Goal: Check status: Check status

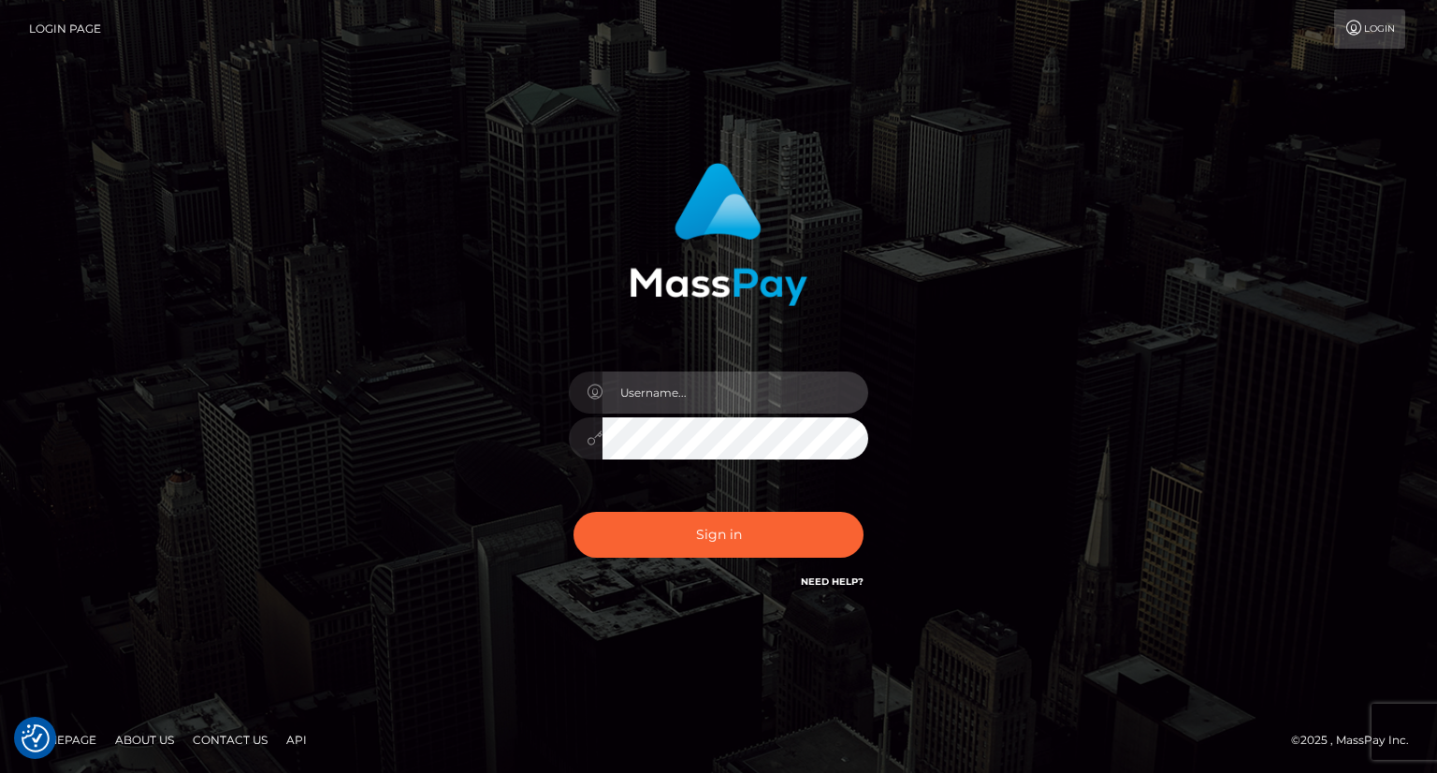
click at [760, 390] on input "text" at bounding box center [735, 392] width 266 height 42
type input "Mirasol.spree"
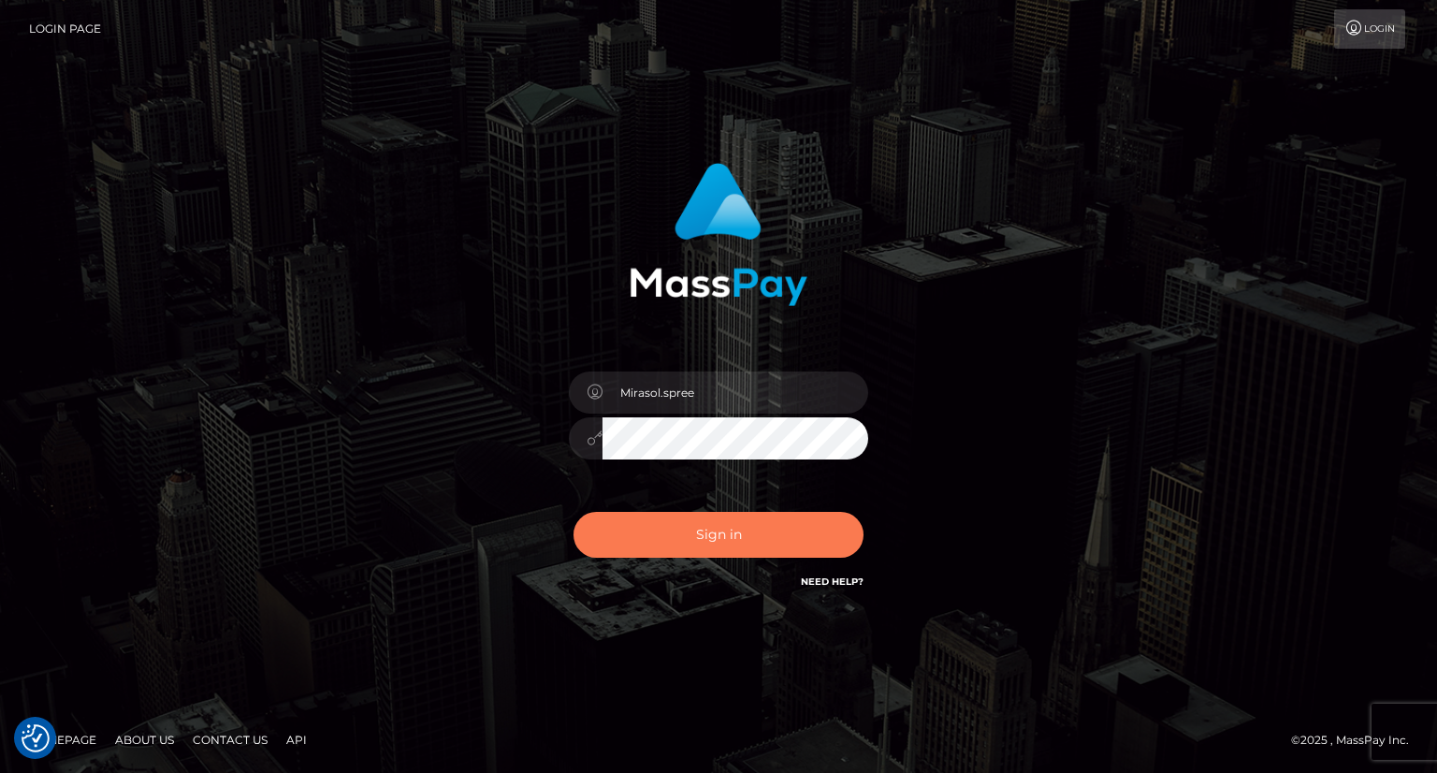
click at [733, 524] on button "Sign in" at bounding box center [718, 535] width 290 height 46
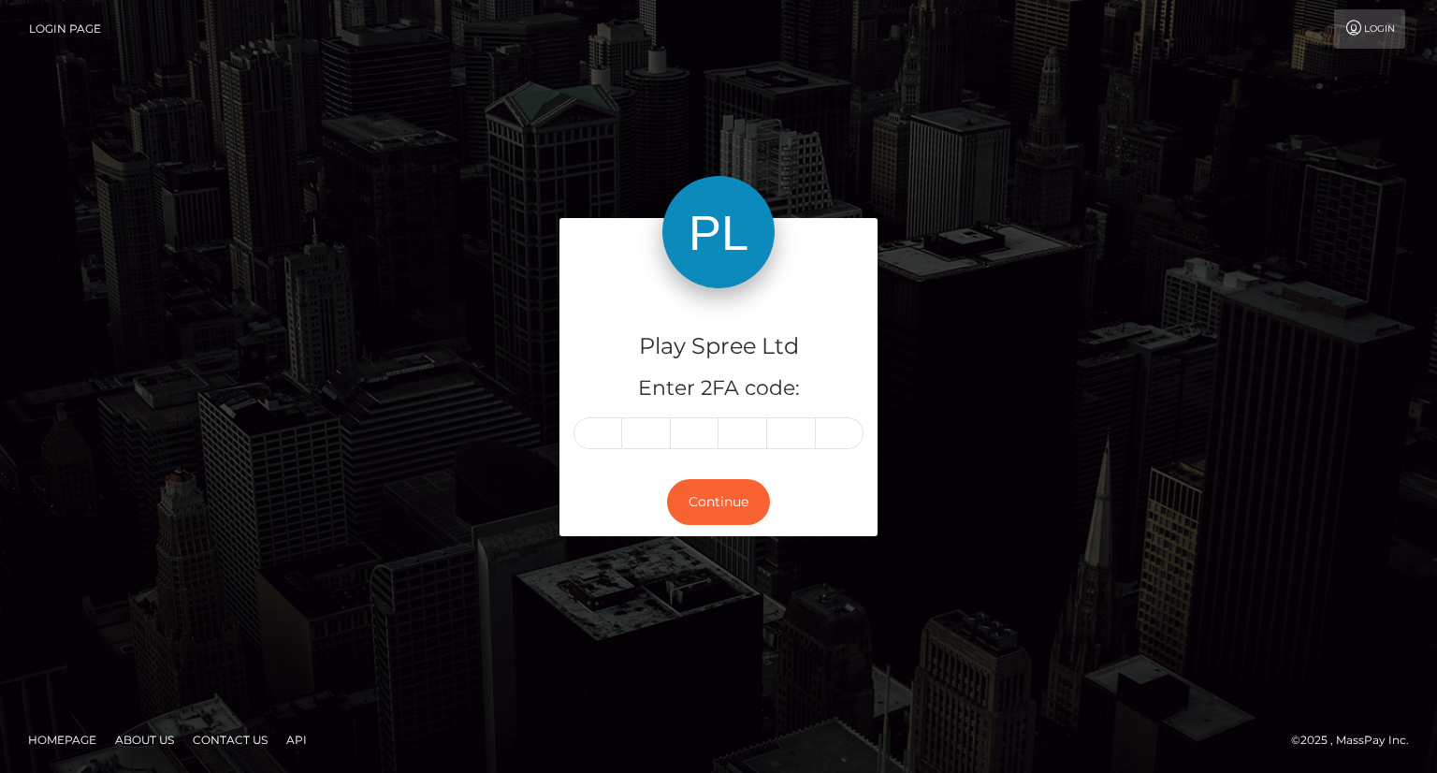
click at [605, 440] on input "text" at bounding box center [597, 433] width 49 height 32
type input "3"
type input "9"
type input "5"
type input "0"
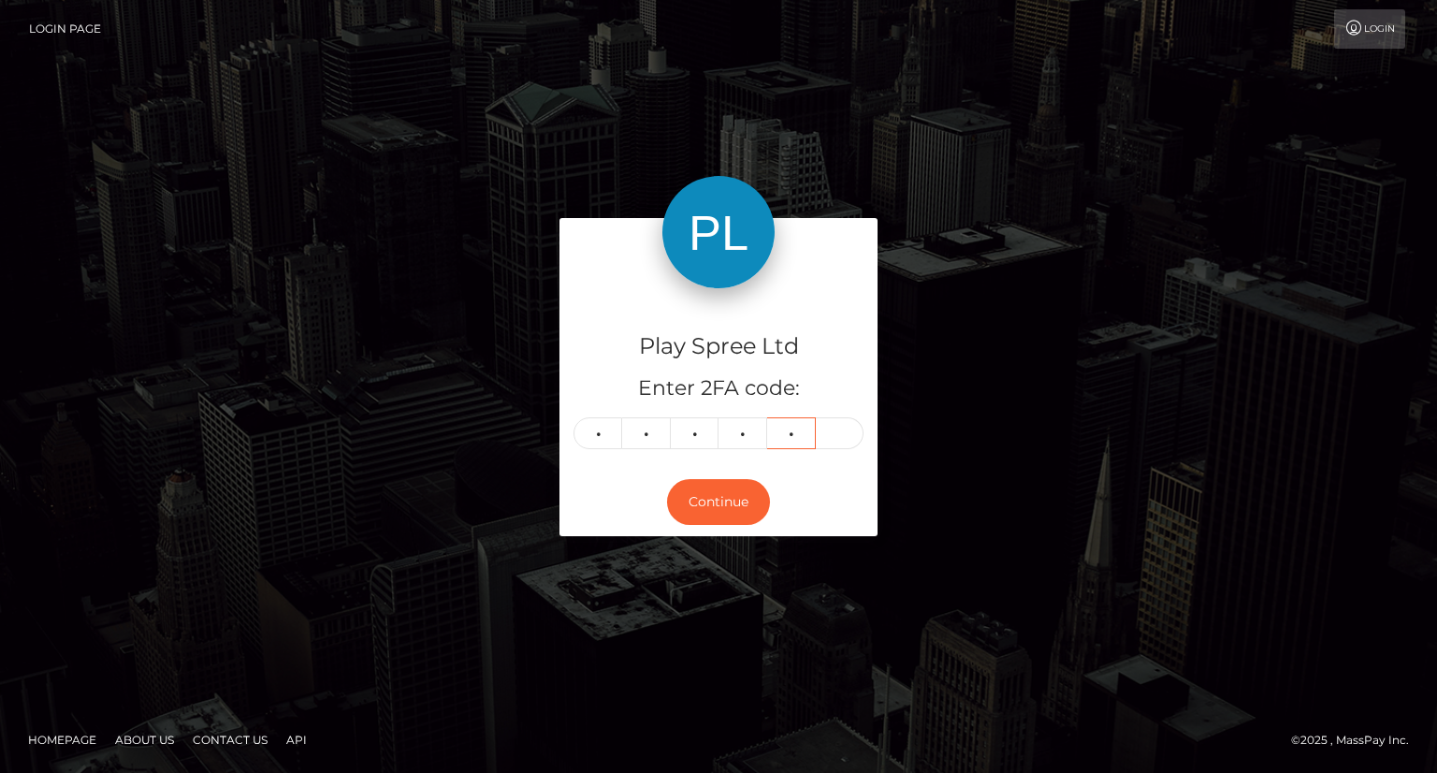
type input "1"
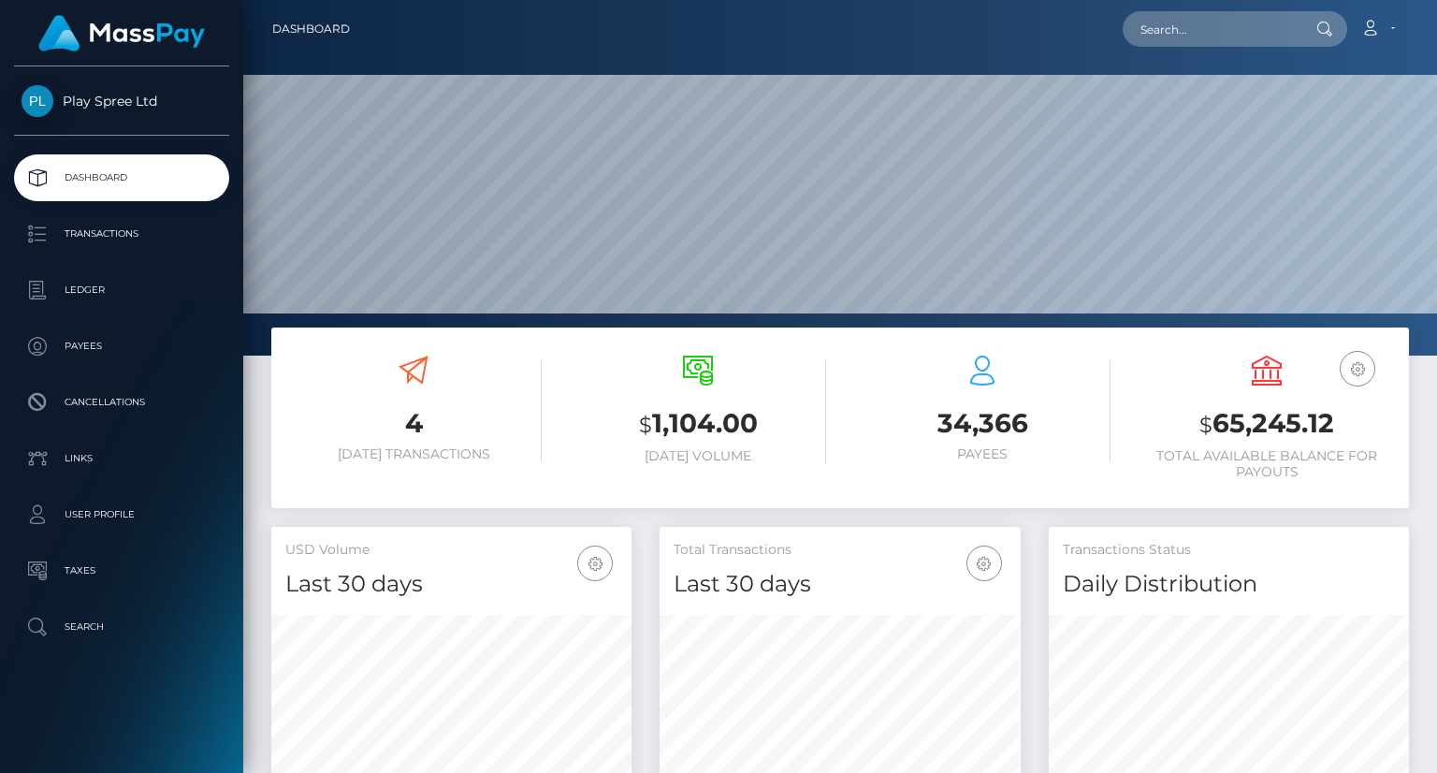
scroll to position [331, 359]
drag, startPoint x: 1212, startPoint y: 422, endPoint x: 1343, endPoint y: 431, distance: 131.3
click at [1343, 431] on h3 "$ 65,245.12" at bounding box center [1267, 424] width 256 height 38
copy h3 "65,245.12"
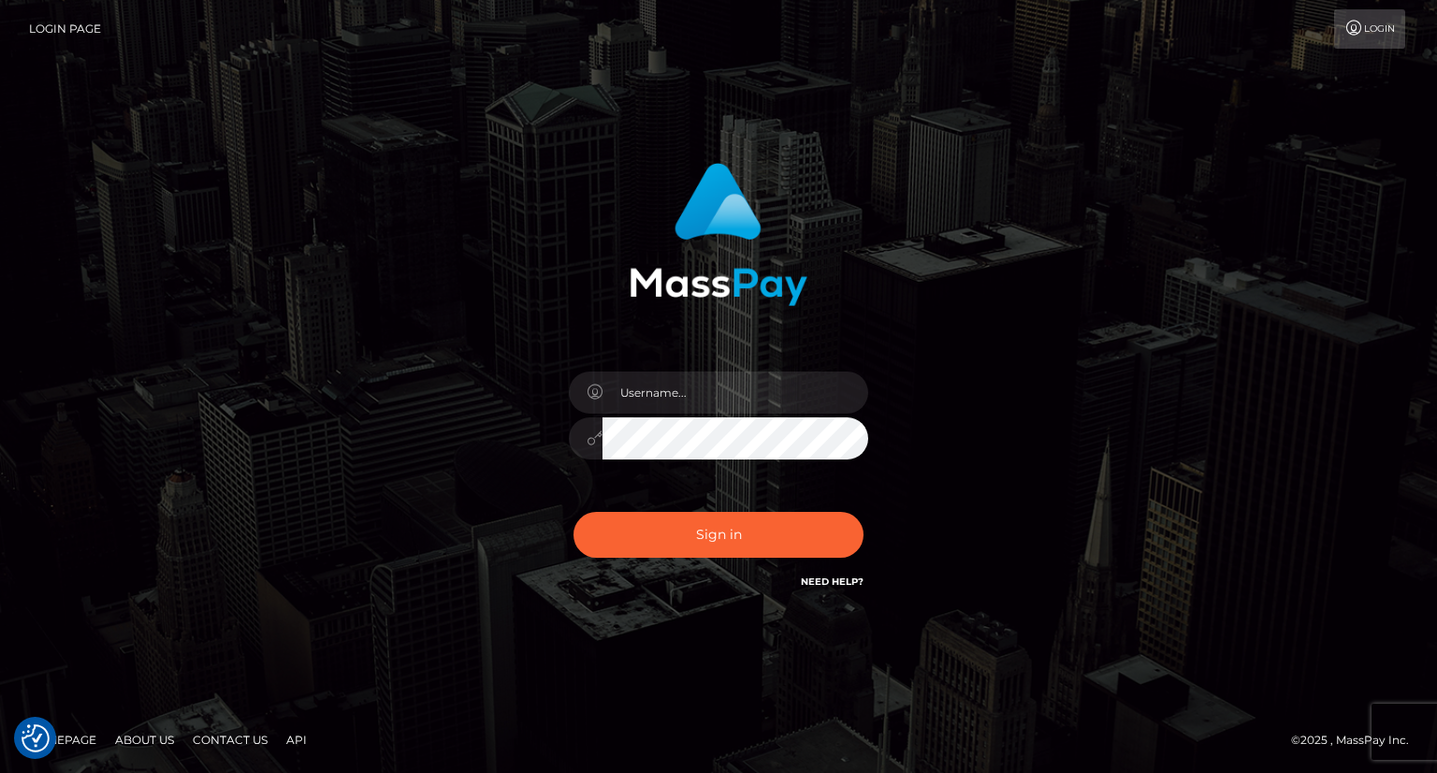
checkbox input "true"
